Goal: Check status: Check status

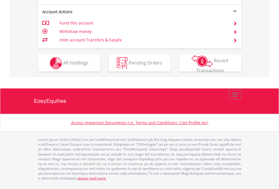
scroll to position [530, 0]
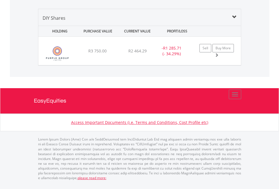
scroll to position [41, 0]
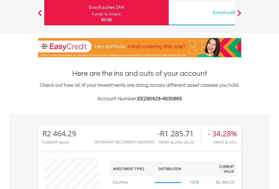
click at [202, 13] on div "EasyEquities USD" at bounding box center [231, 12] width 118 height 8
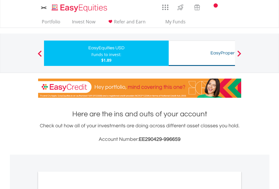
scroll to position [339, 0]
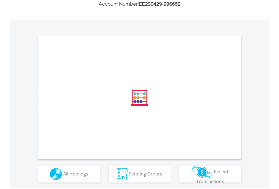
click at [63, 177] on span "All Holdings" at bounding box center [75, 174] width 25 height 6
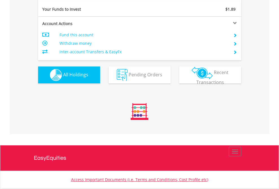
scroll to position [628, 0]
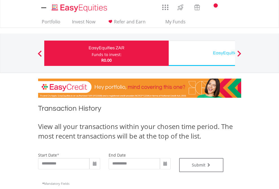
type input "**********"
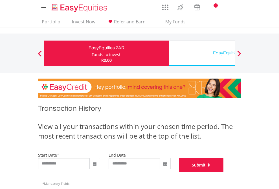
click at [224, 172] on button "Submit" at bounding box center [201, 165] width 45 height 14
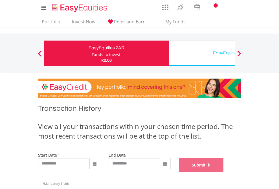
scroll to position [229, 0]
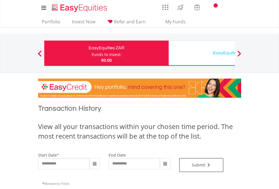
click at [202, 53] on div "EasyEquities USD" at bounding box center [231, 53] width 118 height 8
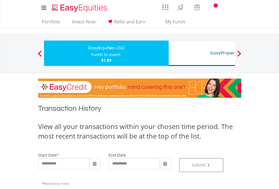
scroll to position [229, 0]
